Goal: Task Accomplishment & Management: Use online tool/utility

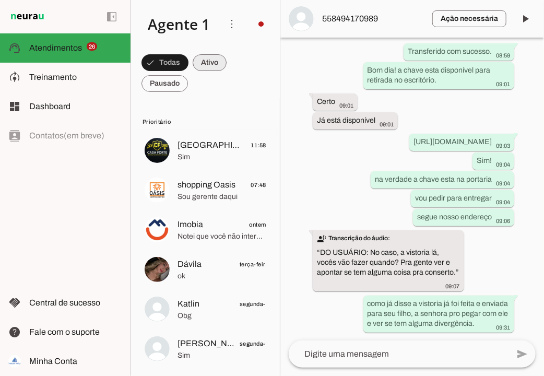
click at [200, 64] on span at bounding box center [210, 62] width 34 height 25
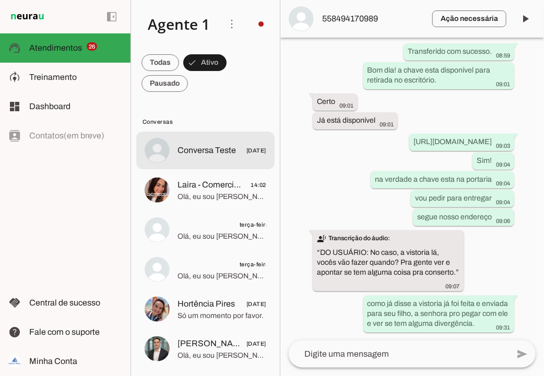
click at [200, 143] on div at bounding box center [222, 150] width 89 height 15
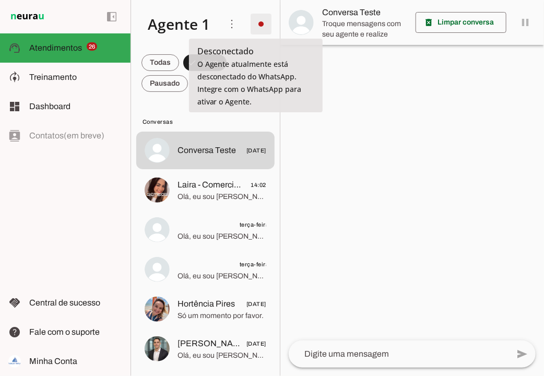
click at [255, 19] on span at bounding box center [261, 23] width 25 height 25
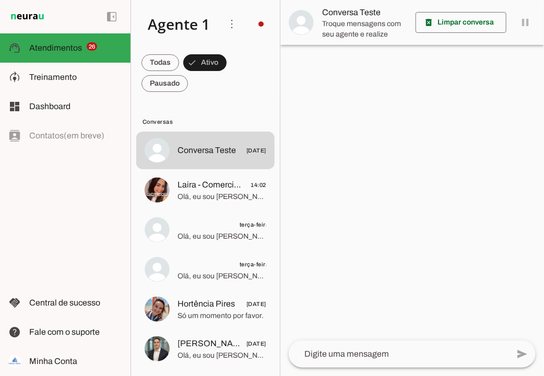
click at [0, 0] on slot "Integrar com WhatsApp" at bounding box center [0, 0] width 0 height 0
